Goal: Check status: Check status

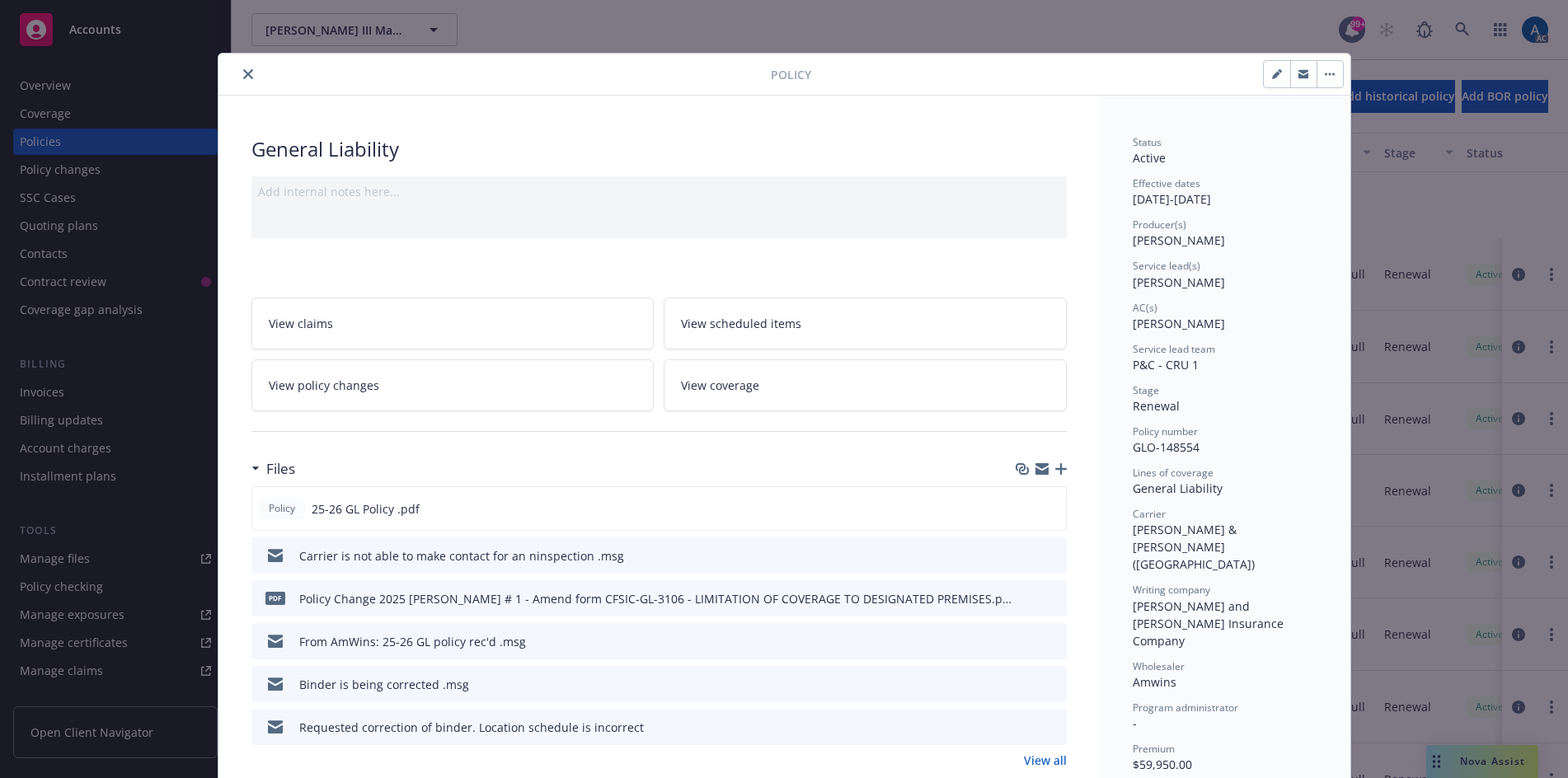
scroll to position [191, 0]
